Goal: Information Seeking & Learning: Learn about a topic

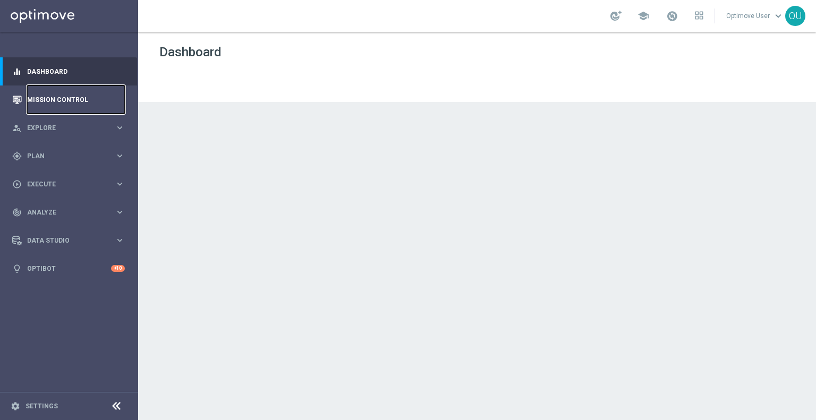
click at [72, 101] on link "Mission Control" at bounding box center [76, 100] width 98 height 28
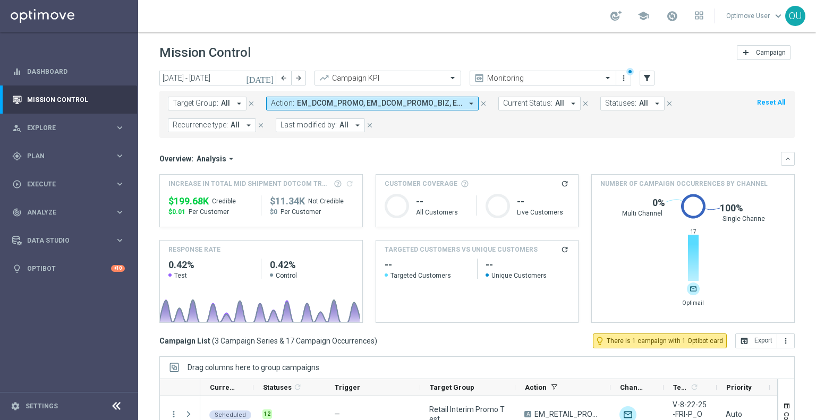
drag, startPoint x: 185, startPoint y: 212, endPoint x: 168, endPoint y: 214, distance: 17.1
click at [168, 214] on div "$0.01 Per Customer" at bounding box center [210, 212] width 84 height 9
click at [384, 104] on span "EM_DCOM_PROMO, EM_DCOM_PROMO_BIZ, EM_DCOM_PROMO_CONS, EM_DOTCOM_PEAK_PROMO, EM_…" at bounding box center [379, 103] width 165 height 9
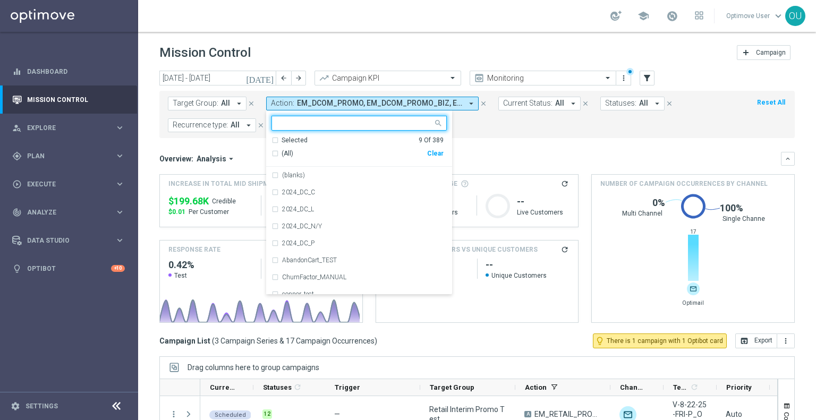
click at [525, 140] on mini-dashboard "Overview: Analysis arrow_drop_down keyboard_arrow_down Increase In Total Mid Sh…" at bounding box center [477, 236] width 636 height 196
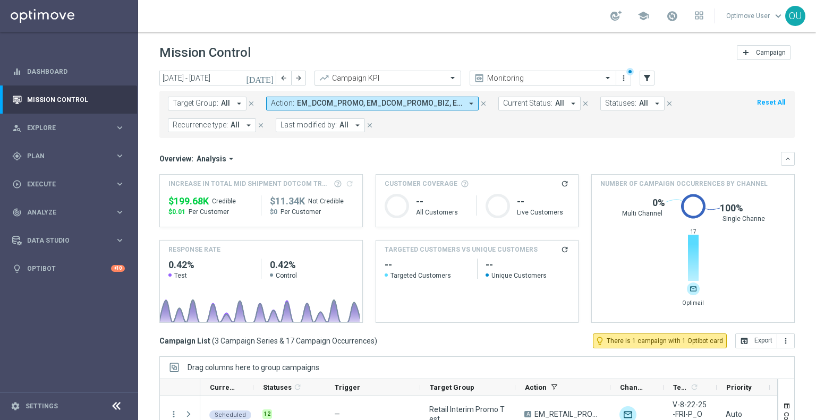
click at [451, 80] on span at bounding box center [453, 77] width 13 height 9
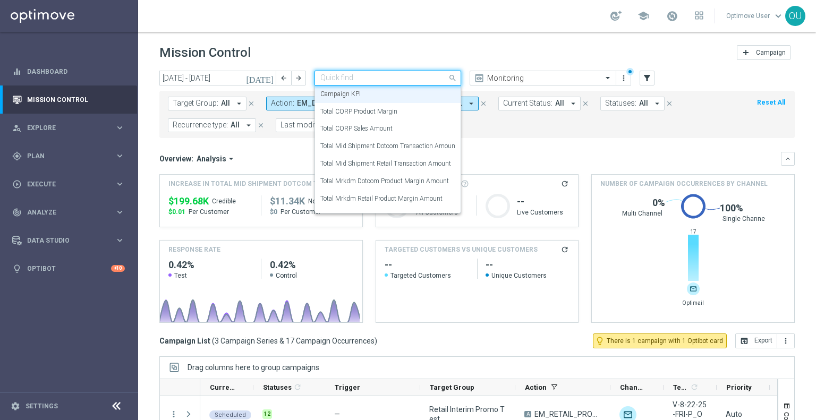
click at [494, 131] on form "Target Group: All arrow_drop_down close Action: EM_DCOM_PROMO, EM_DCOM_PROMO_BI…" at bounding box center [453, 115] width 571 height 36
click at [428, 79] on input "text" at bounding box center [377, 78] width 114 height 9
click at [402, 126] on div "Total CORP Sales Amount" at bounding box center [387, 129] width 135 height 18
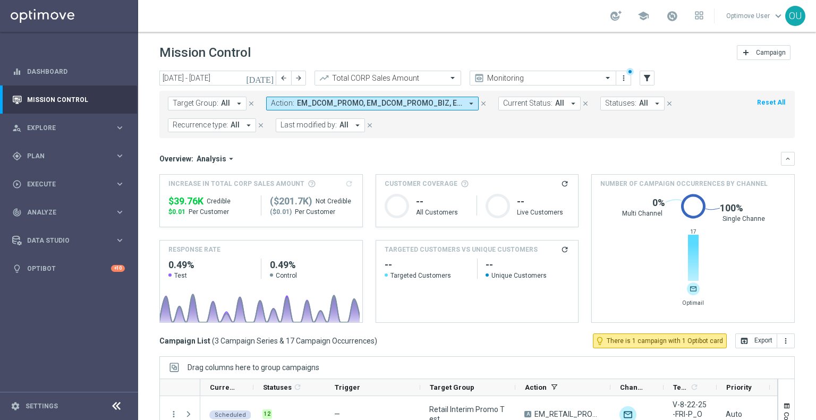
click at [451, 108] on button "Action: EM_DCOM_PROMO, EM_DCOM_PROMO_BIZ, EM_DCOM_PROMO_CONS, EM_DOTCOM_PEAK_PR…" at bounding box center [372, 104] width 213 height 14
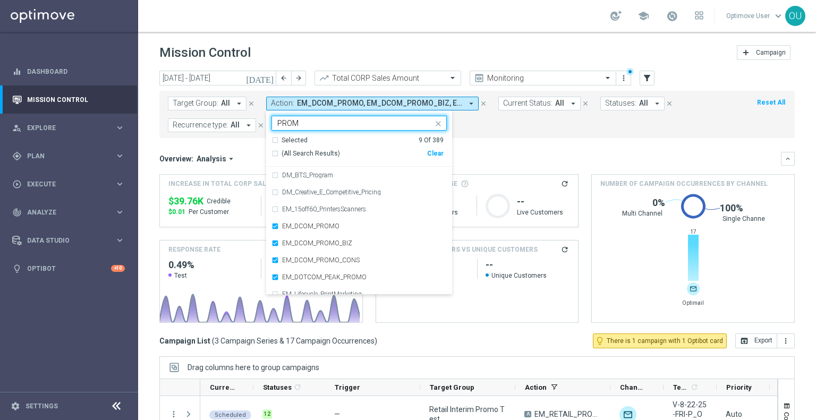
type input "PROMO"
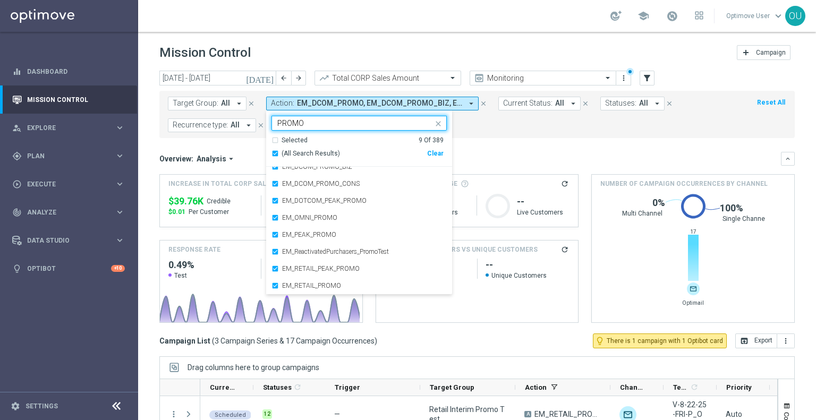
drag, startPoint x: 360, startPoint y: 121, endPoint x: 158, endPoint y: 96, distance: 203.5
click at [158, 96] on div "[DATE] [DATE] - [DATE] arrow_back arrow_forward Total CORP Sales Amount trendin…" at bounding box center [477, 241] width 678 height 340
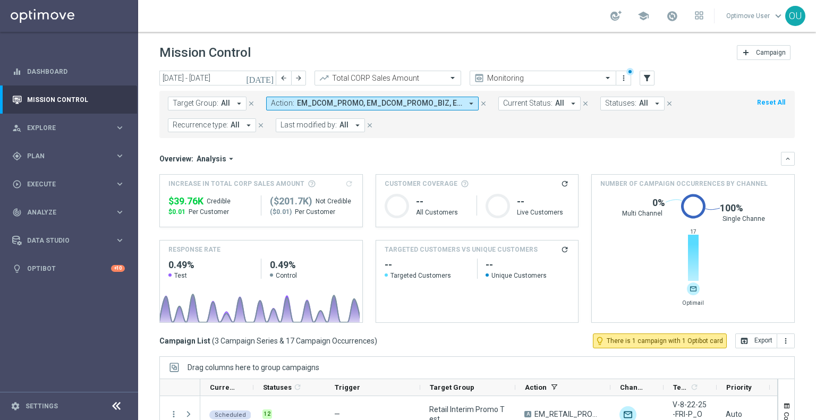
click at [454, 102] on span "EM_DCOM_PROMO, EM_DCOM_PROMO_BIZ, EM_DCOM_PROMO_CONS, EM_DOTCOM_PEAK_PROMO, EM_…" at bounding box center [379, 103] width 165 height 9
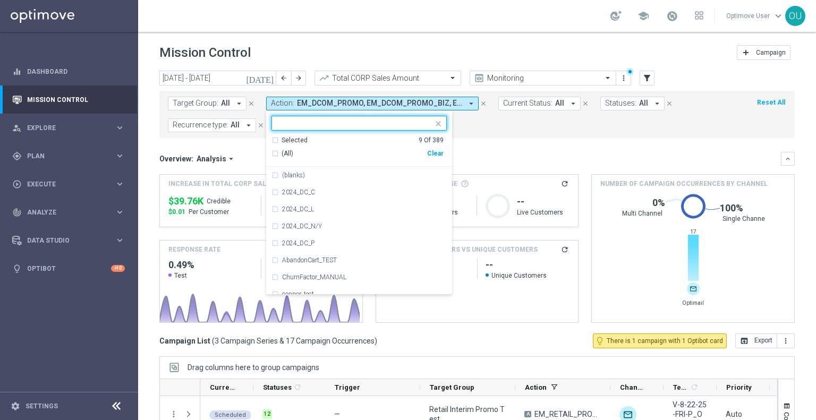
click at [0, 0] on div "Clear" at bounding box center [0, 0] width 0 height 0
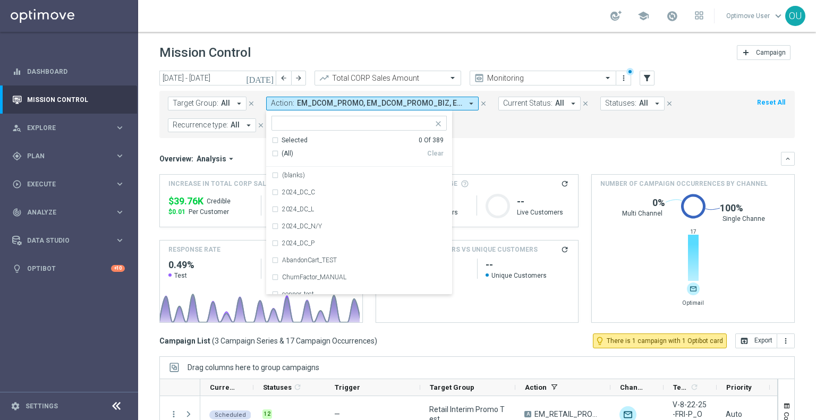
click at [512, 143] on mini-dashboard "Overview: Analysis arrow_drop_down keyboard_arrow_down Increase In Total CORP S…" at bounding box center [477, 236] width 636 height 196
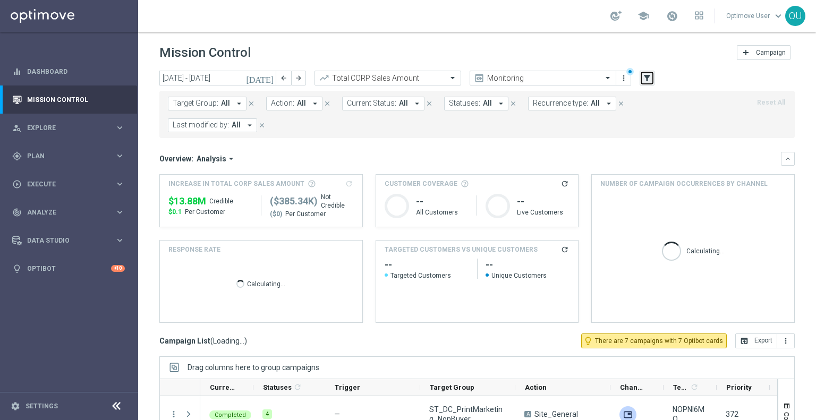
click at [644, 80] on icon "filter_alt" at bounding box center [648, 78] width 10 height 10
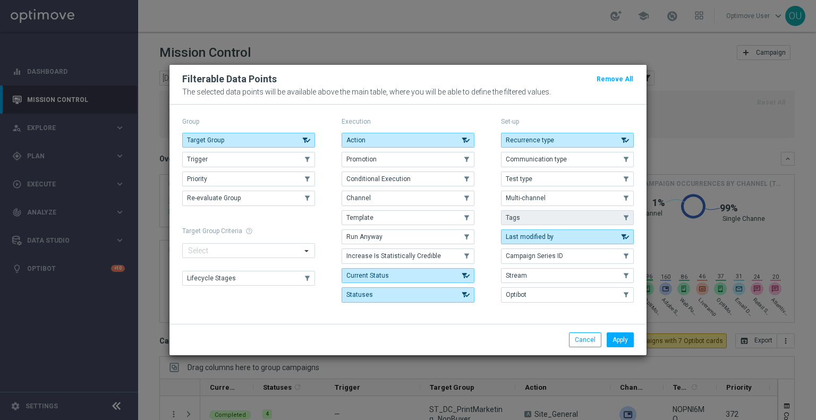
click at [566, 213] on button "Tags" at bounding box center [567, 217] width 133 height 15
click at [612, 335] on button "Apply" at bounding box center [620, 340] width 27 height 15
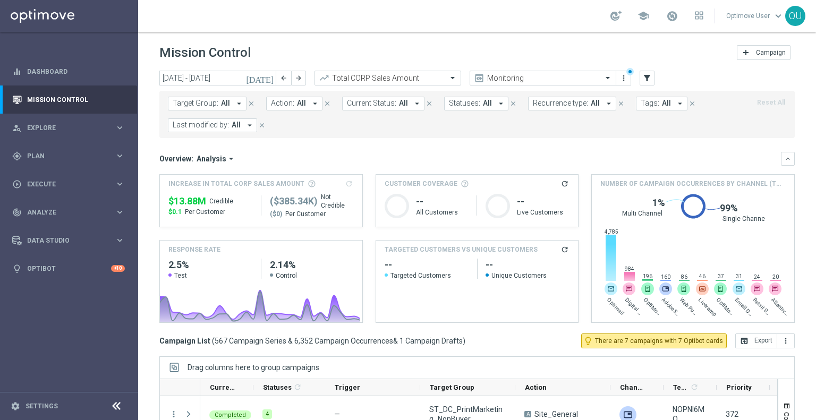
drag, startPoint x: 665, startPoint y: 98, endPoint x: 660, endPoint y: 101, distance: 5.9
click at [675, 99] on icon "arrow_drop_down" at bounding box center [680, 104] width 10 height 10
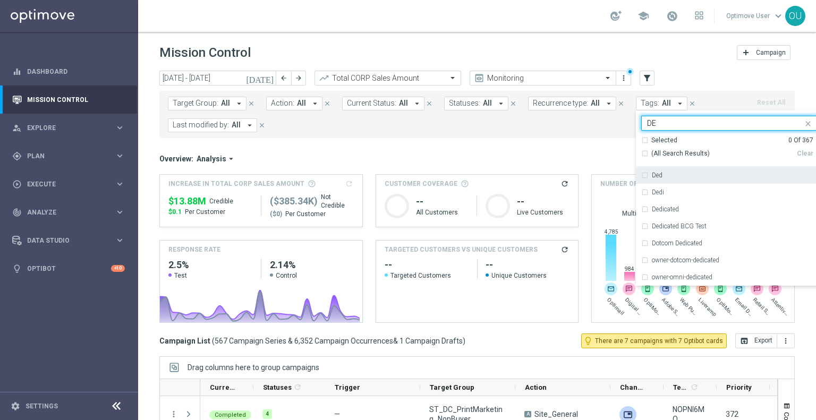
type input "D"
type input "PROMO"
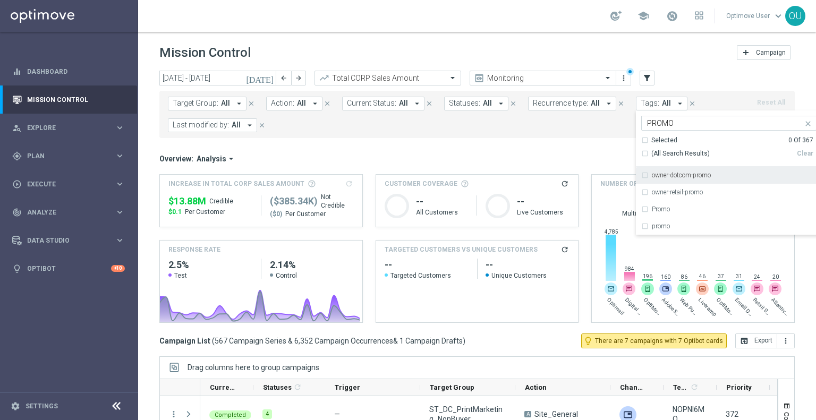
click at [804, 124] on icon "close" at bounding box center [808, 124] width 9 height 9
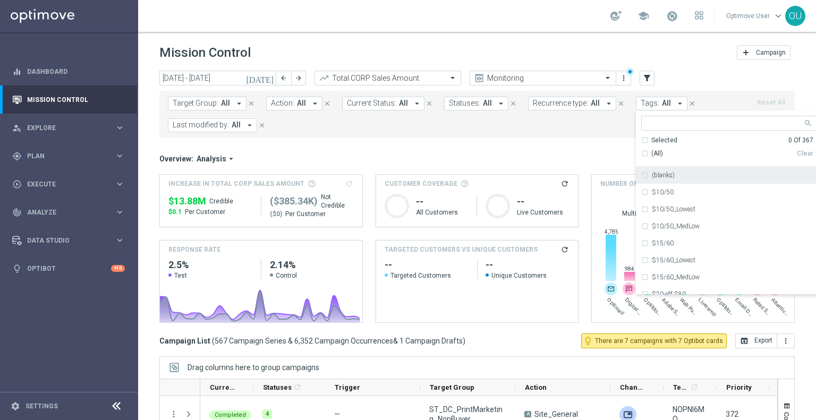
click at [758, 123] on input "text" at bounding box center [725, 123] width 156 height 9
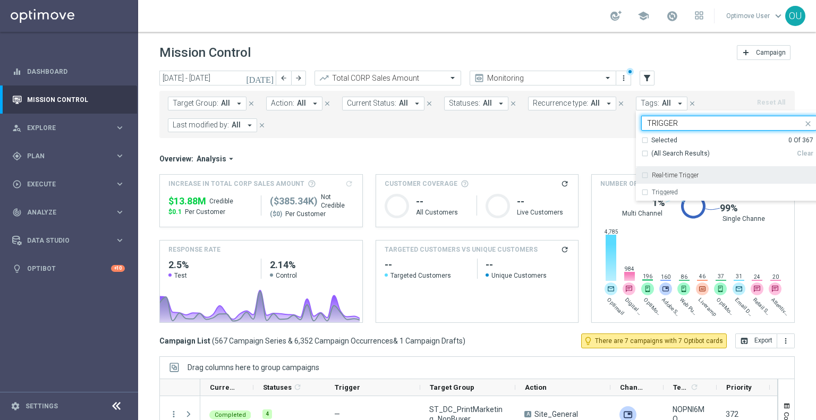
type input "TRIGGER"
click at [804, 120] on icon "close" at bounding box center [808, 124] width 9 height 9
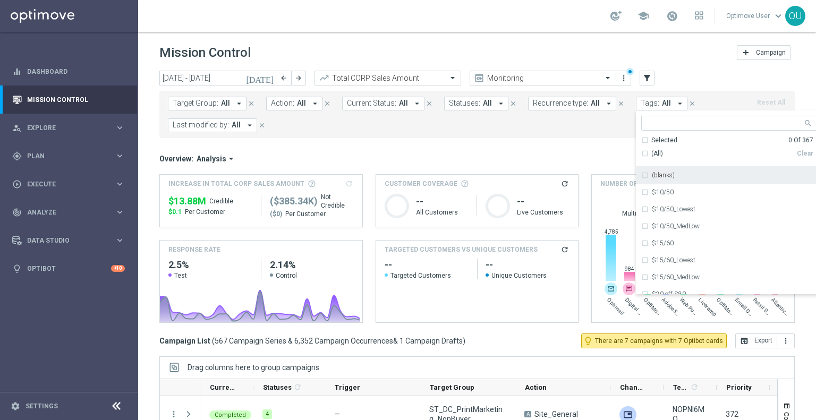
click at [678, 125] on input "text" at bounding box center [725, 123] width 156 height 9
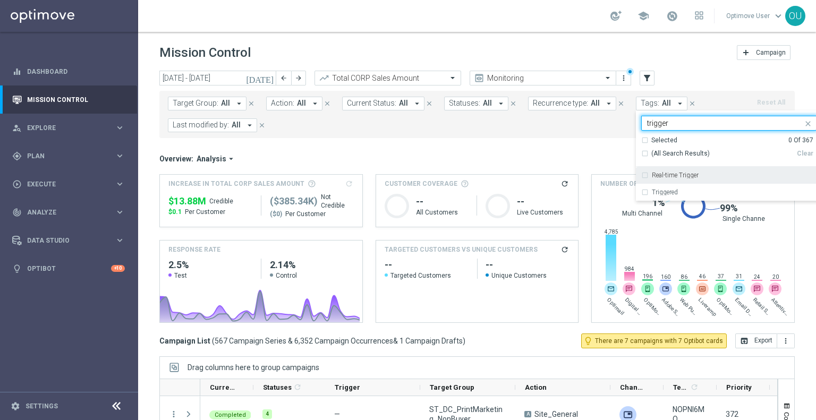
type input "trigger"
click at [502, 130] on form "Target Group: All arrow_drop_down close Action: All arrow_drop_down close Curre…" at bounding box center [453, 115] width 571 height 36
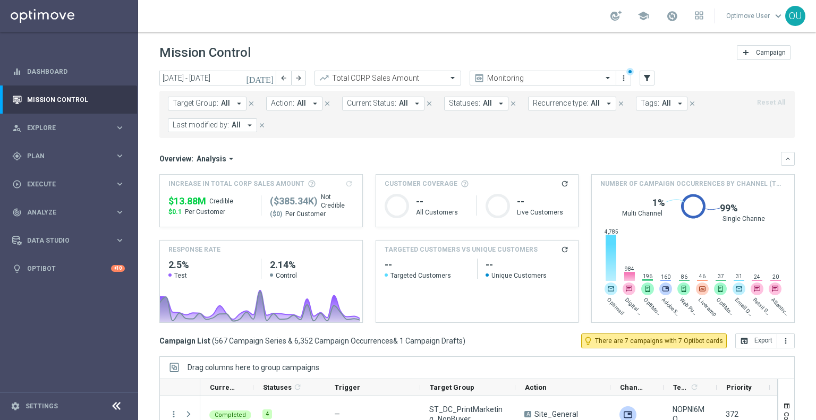
click at [297, 102] on span "All" at bounding box center [301, 103] width 9 height 9
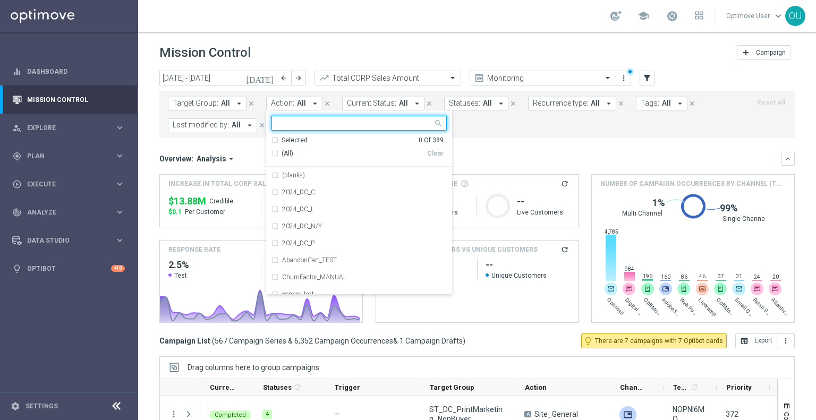
click at [569, 125] on form "Target Group: All arrow_drop_down close Action: All arrow_drop_down Selected 0 …" at bounding box center [453, 115] width 571 height 36
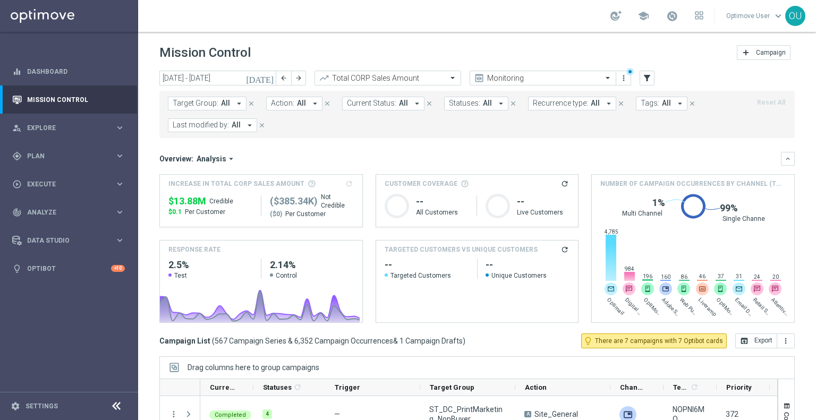
click at [178, 212] on span "$0.1" at bounding box center [174, 212] width 13 height 9
click at [279, 81] on button "arrow_back" at bounding box center [283, 78] width 15 height 15
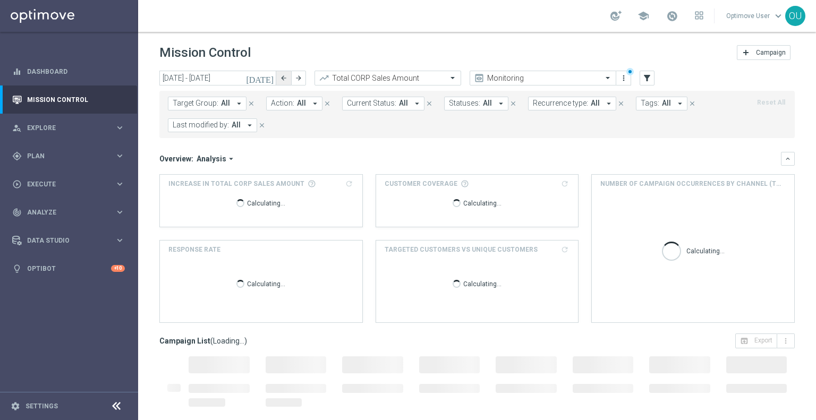
click at [279, 81] on button "arrow_back" at bounding box center [283, 78] width 15 height 15
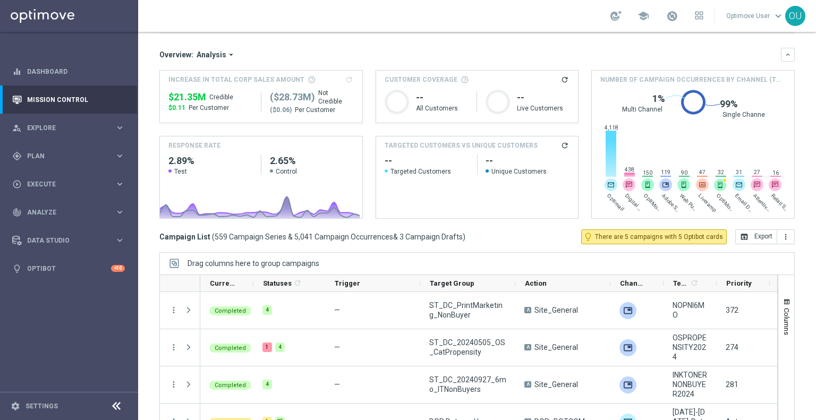
scroll to position [106, 0]
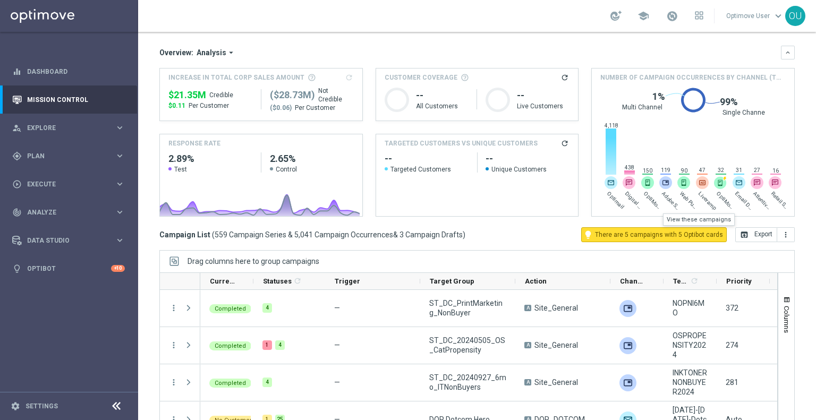
click at [649, 236] on span "There are 5 campaigns with 5 Optibot cards" at bounding box center [659, 235] width 128 height 10
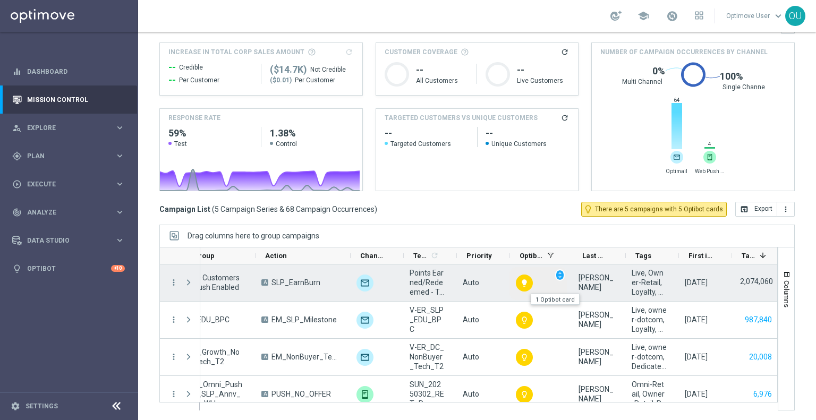
scroll to position [0, 0]
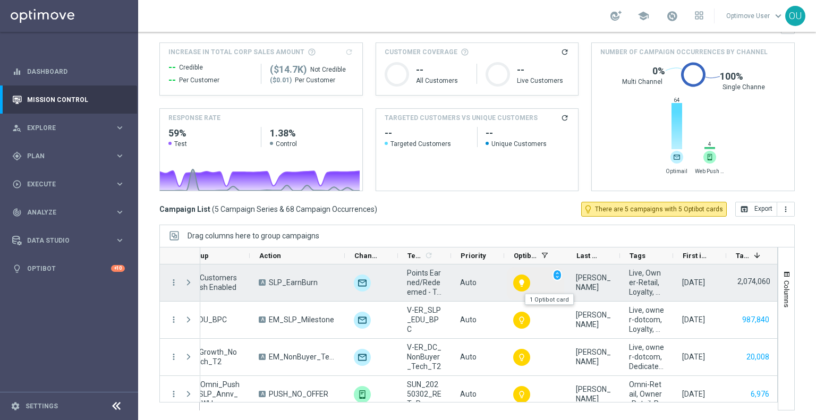
click at [519, 279] on icon "lightbulb" at bounding box center [522, 283] width 9 height 9
click at [557, 276] on span "unfold_more" at bounding box center [557, 275] width 7 height 7
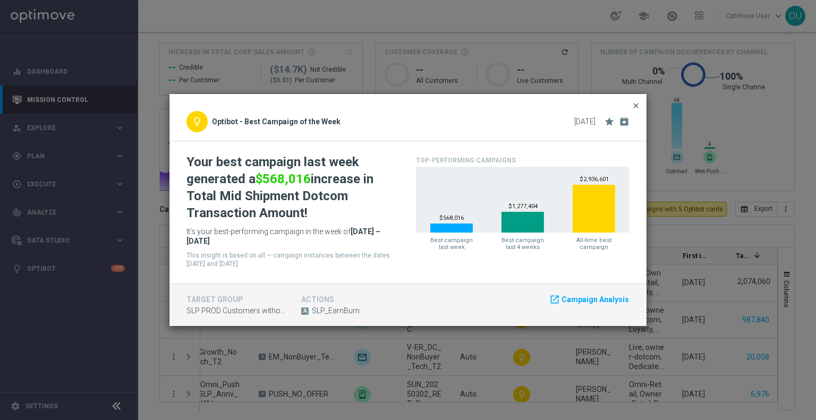
click at [639, 105] on span "close" at bounding box center [636, 106] width 9 height 9
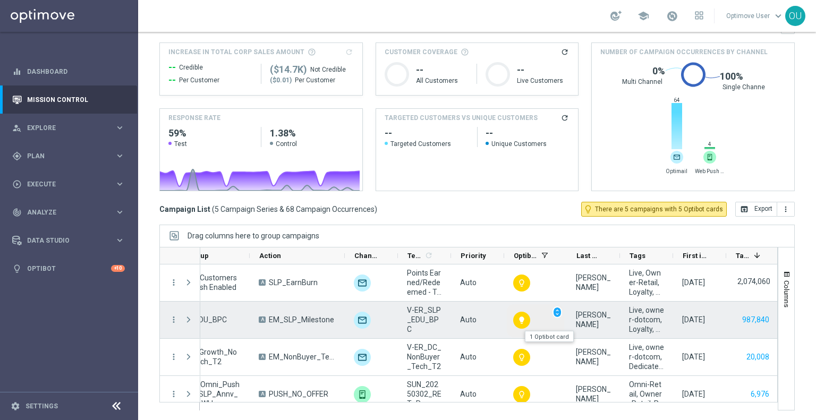
click at [517, 317] on div "lightbulb" at bounding box center [521, 320] width 17 height 17
click at [557, 312] on span "unfold_more" at bounding box center [557, 312] width 7 height 7
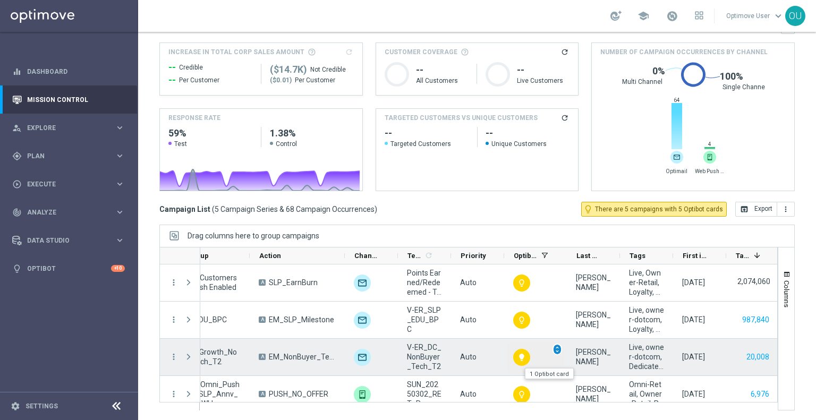
click at [560, 347] on span "unfold_more" at bounding box center [557, 349] width 7 height 7
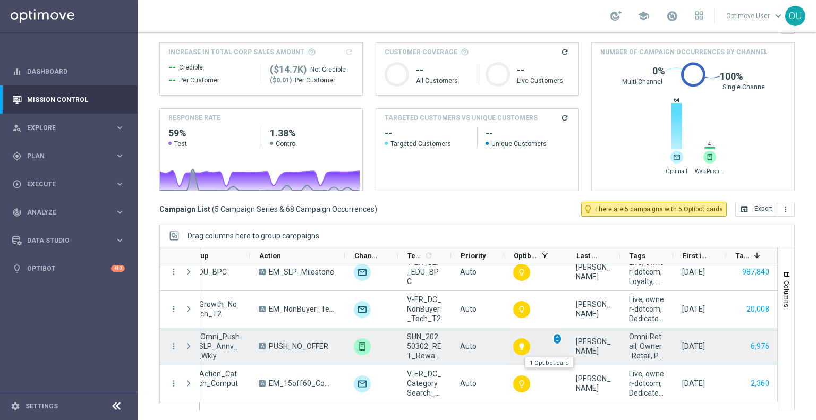
click at [557, 339] on span "unfold_more" at bounding box center [557, 338] width 7 height 7
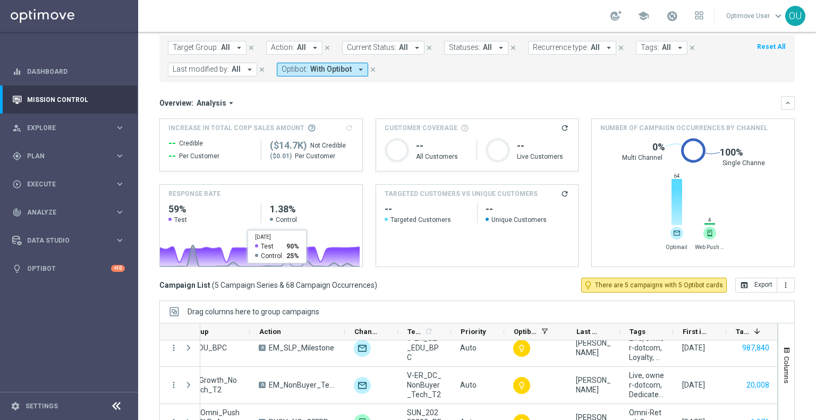
scroll to position [0, 0]
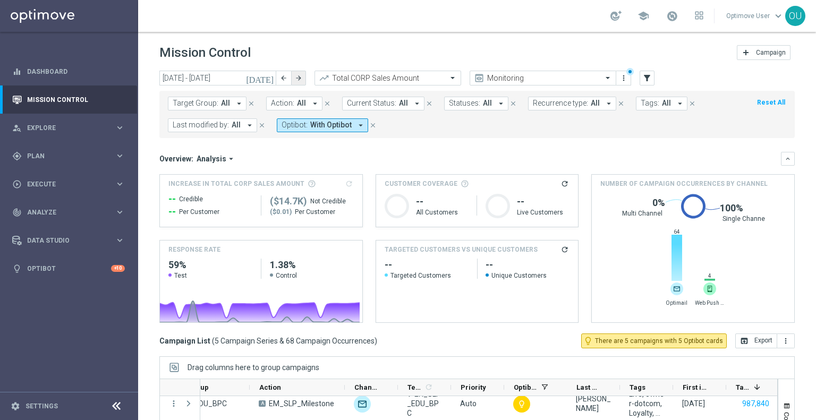
click at [303, 80] on button "arrow_forward" at bounding box center [298, 78] width 15 height 15
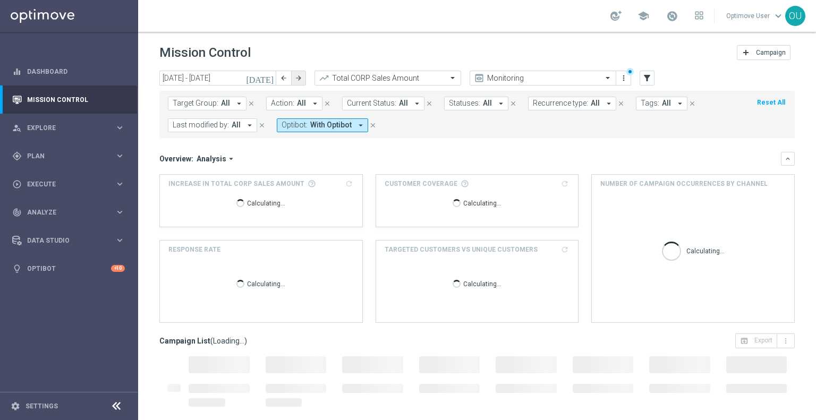
click at [303, 80] on button "arrow_forward" at bounding box center [298, 78] width 15 height 15
type input "[DATE] - [DATE]"
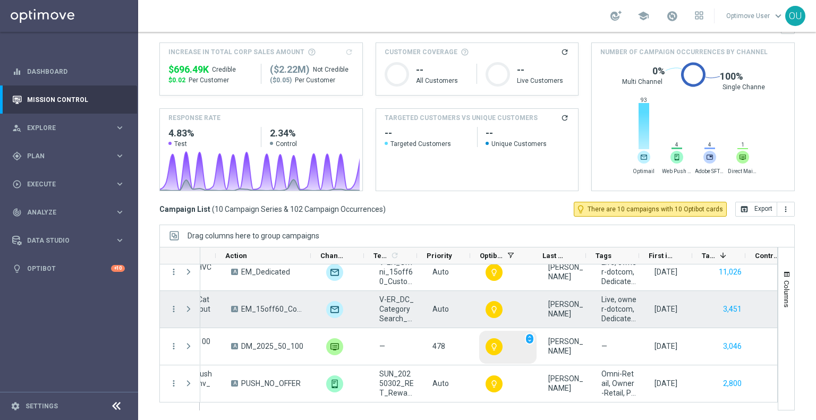
scroll to position [0, 283]
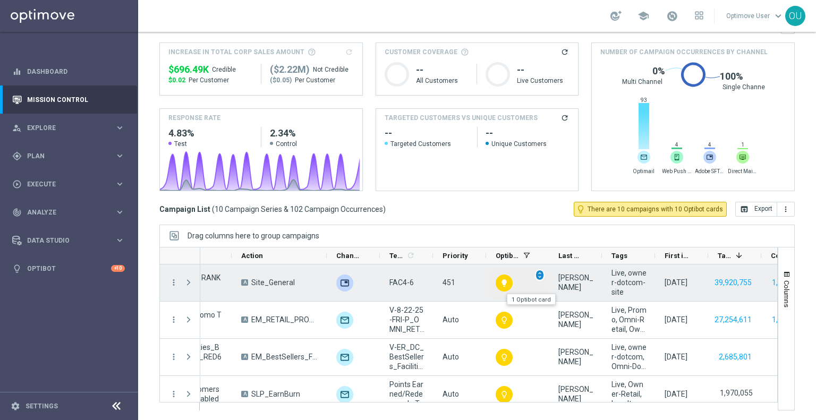
click at [542, 274] on span "unfold_more" at bounding box center [539, 275] width 7 height 7
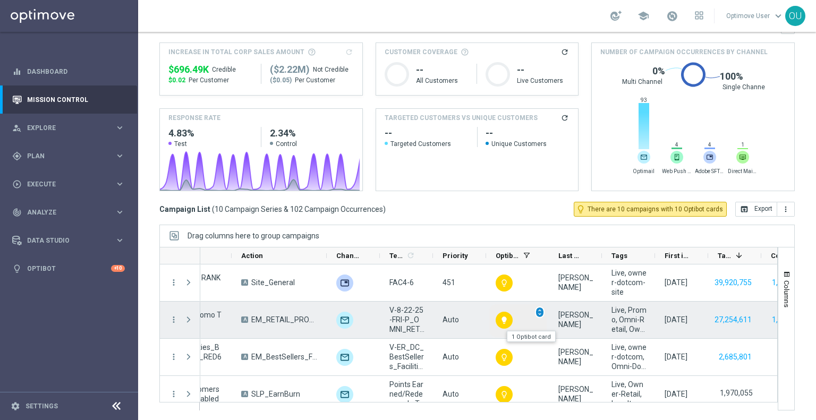
click at [537, 312] on span "unfold_more" at bounding box center [539, 312] width 7 height 7
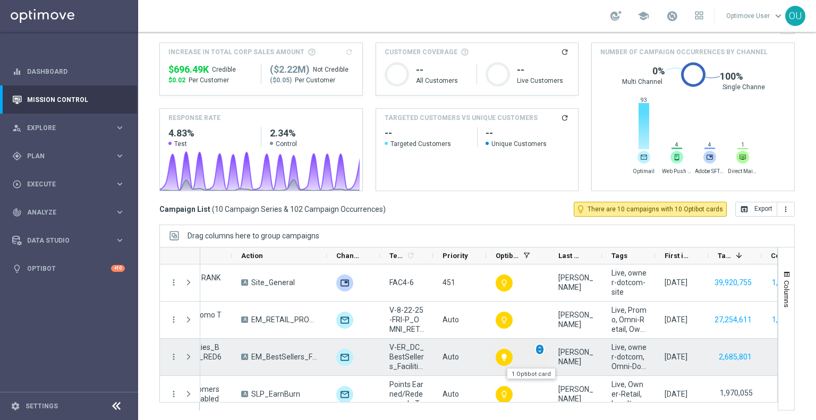
click at [543, 346] on span "unfold_more" at bounding box center [539, 349] width 7 height 7
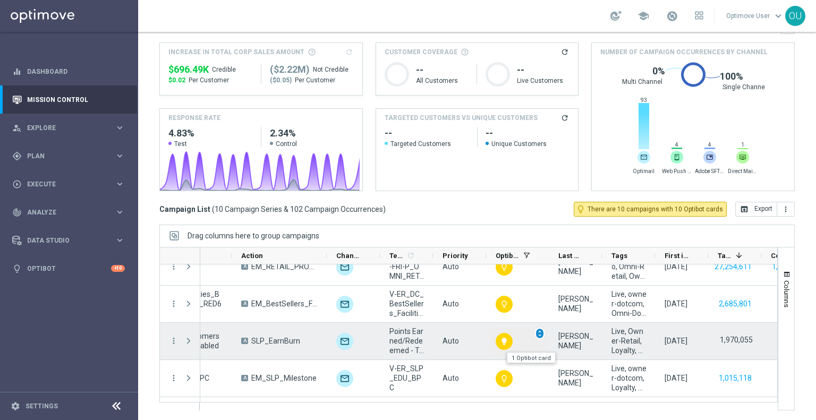
click at [539, 337] on div "unfold_more" at bounding box center [540, 334] width 10 height 12
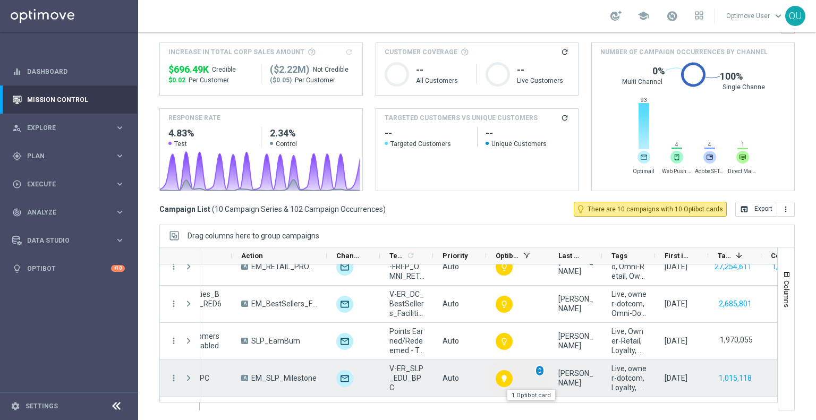
click at [540, 369] on span "unfold_more" at bounding box center [539, 370] width 7 height 7
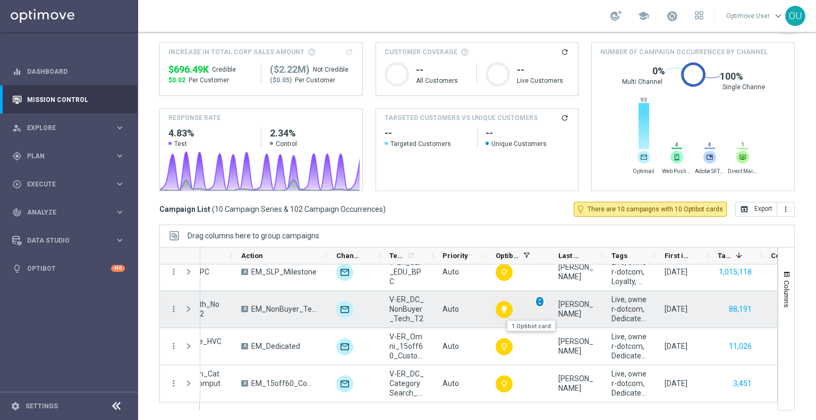
click at [537, 298] on span "unfold_more" at bounding box center [539, 301] width 7 height 7
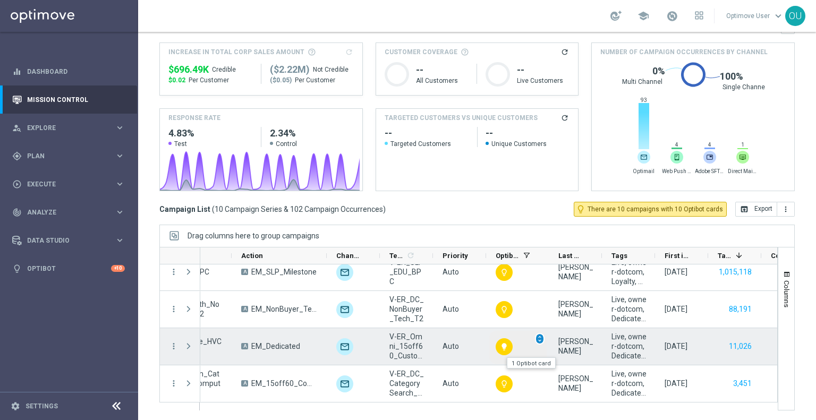
click at [539, 336] on span "unfold_more" at bounding box center [539, 338] width 7 height 7
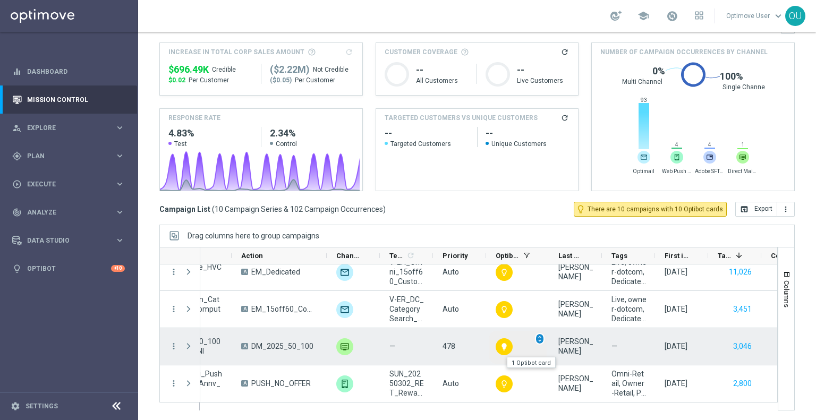
click at [540, 339] on span "unfold_more" at bounding box center [539, 338] width 7 height 7
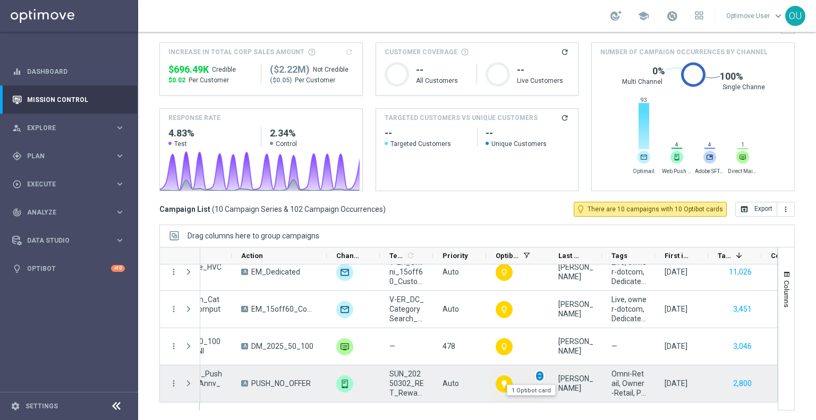
click at [543, 373] on span "unfold_more" at bounding box center [539, 376] width 7 height 7
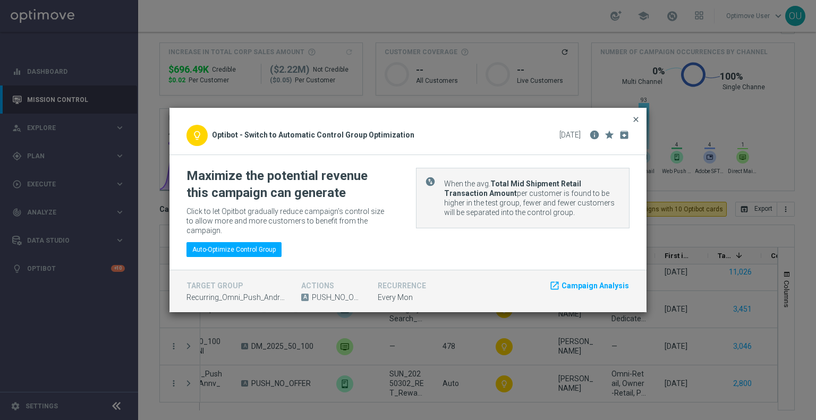
click at [639, 124] on span "close" at bounding box center [636, 119] width 9 height 9
